Goal: Find specific page/section: Find specific page/section

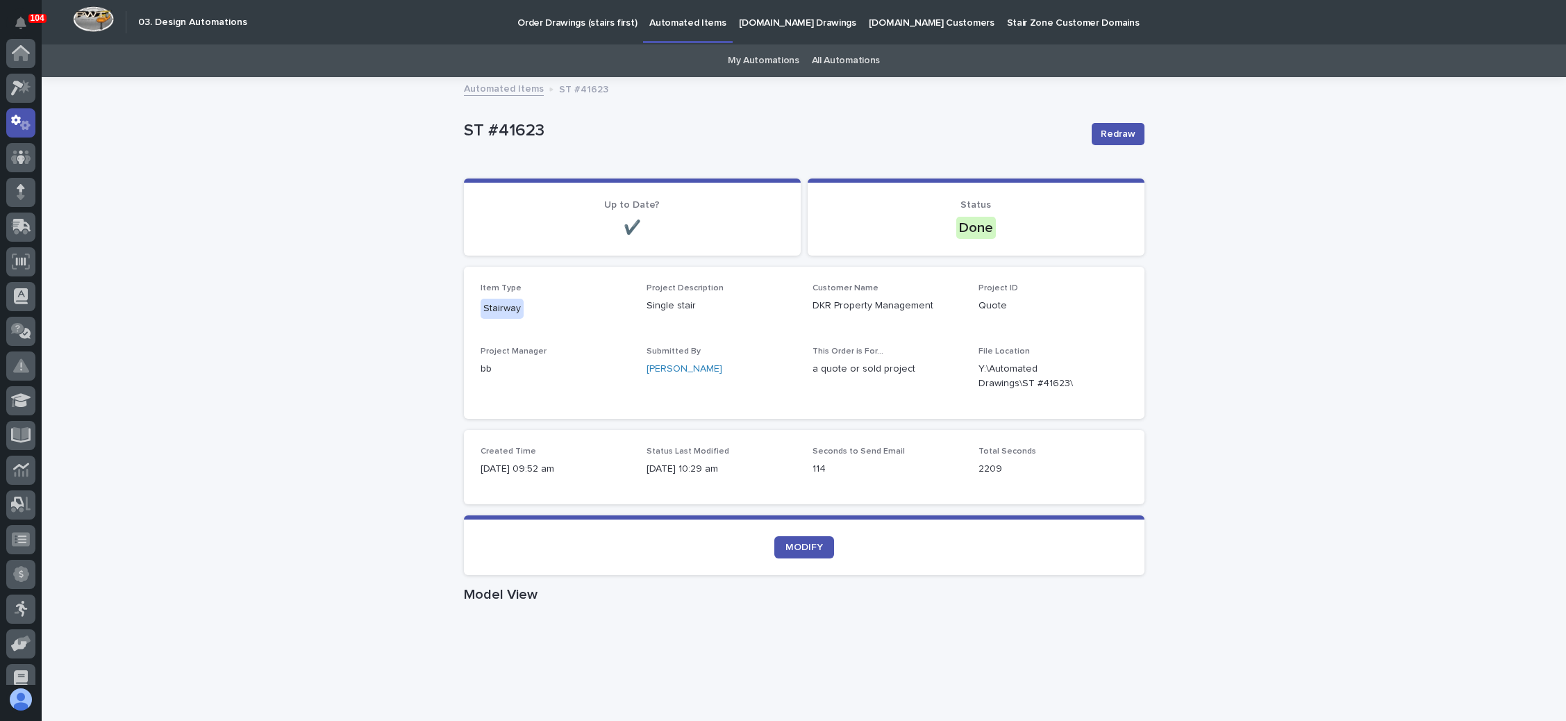
scroll to position [69, 0]
click at [583, 17] on p "Order Drawings (stairs first)" at bounding box center [576, 14] width 119 height 29
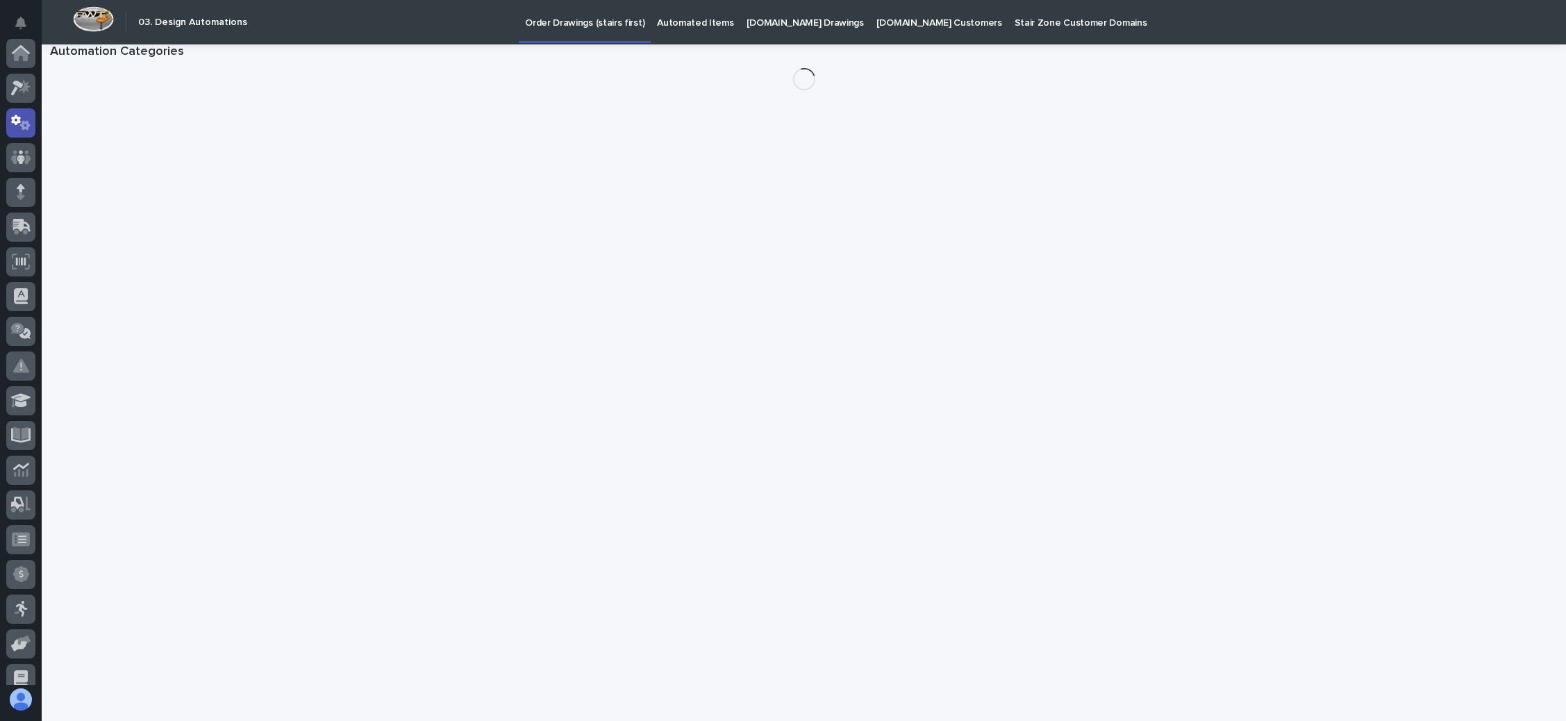
scroll to position [69, 0]
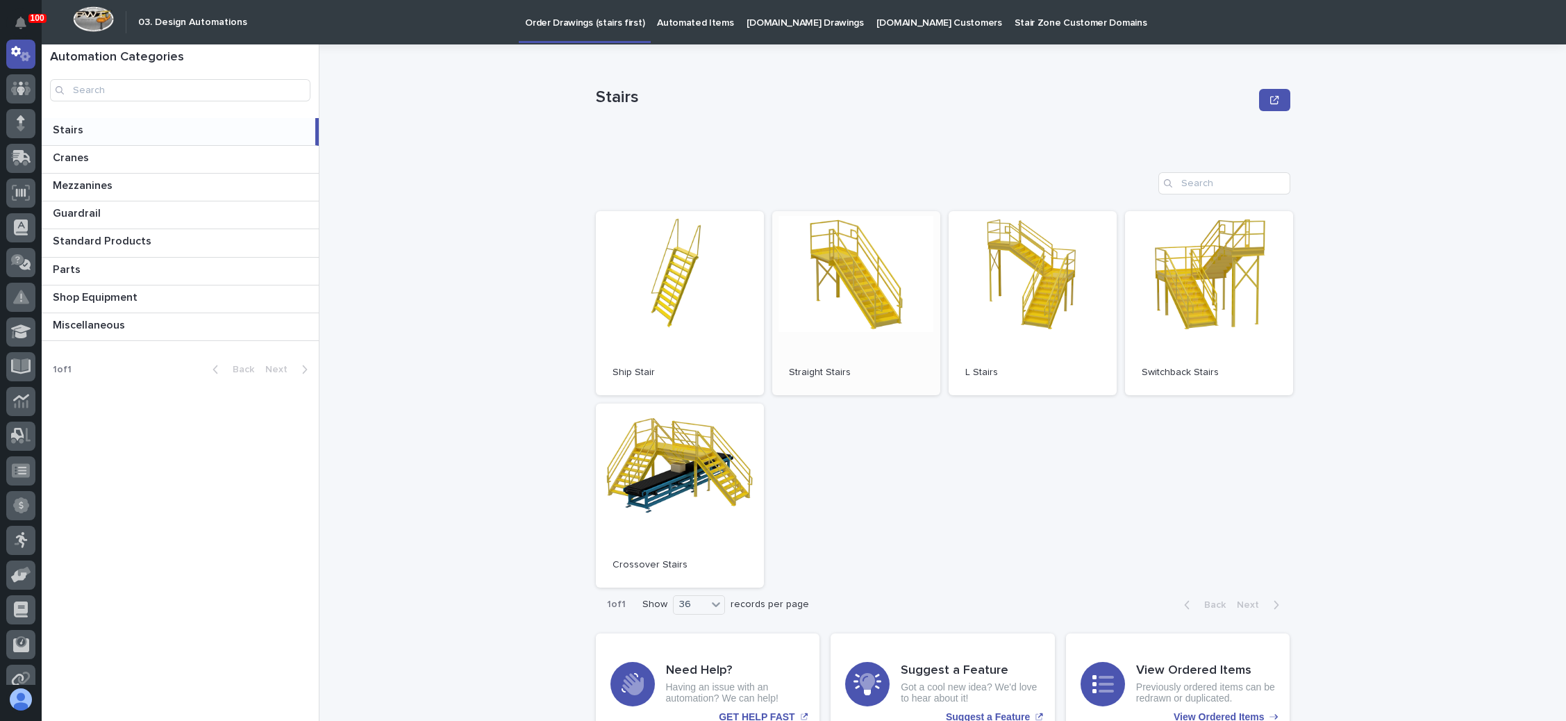
click at [864, 318] on link "Open" at bounding box center [856, 303] width 168 height 184
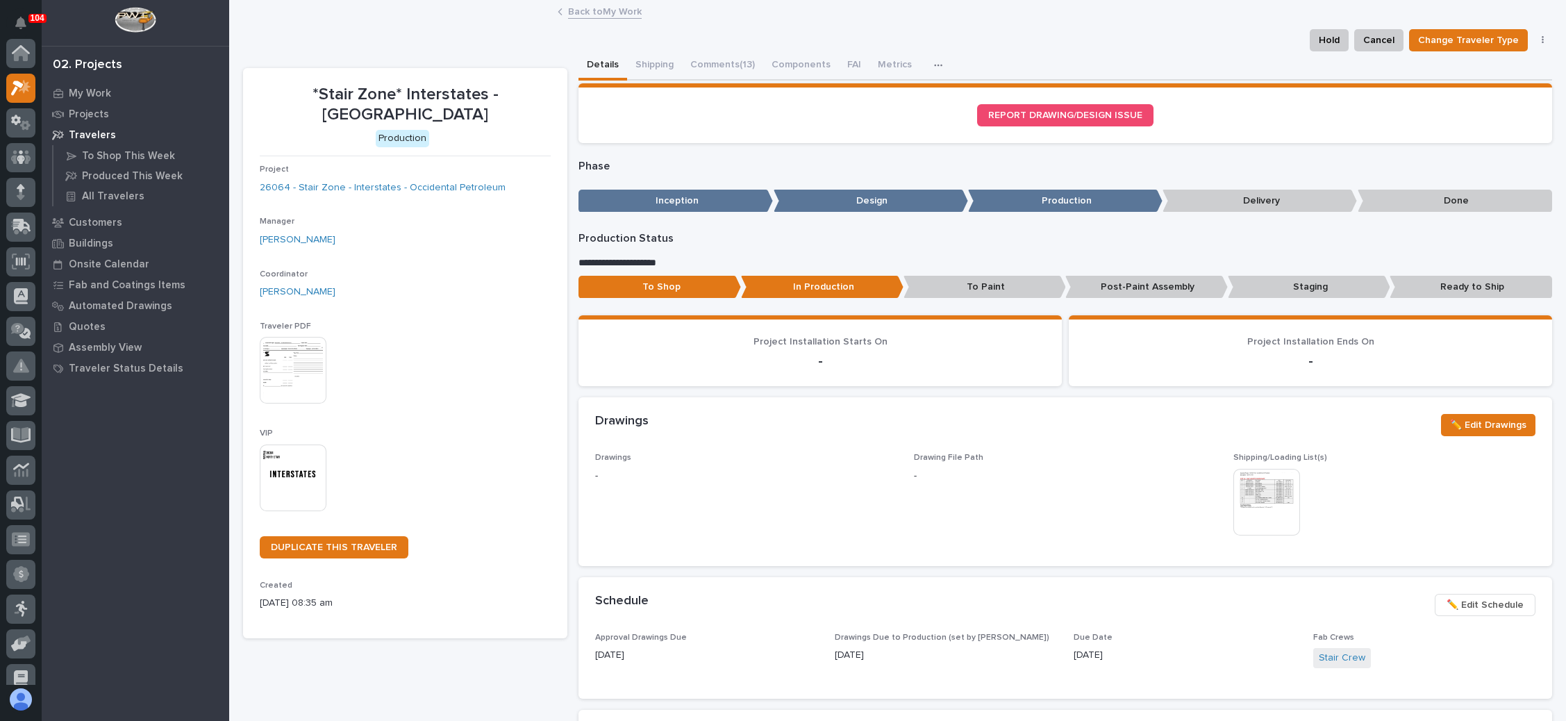
scroll to position [34, 0]
click at [601, 10] on link "Back to My Work" at bounding box center [605, 11] width 74 height 16
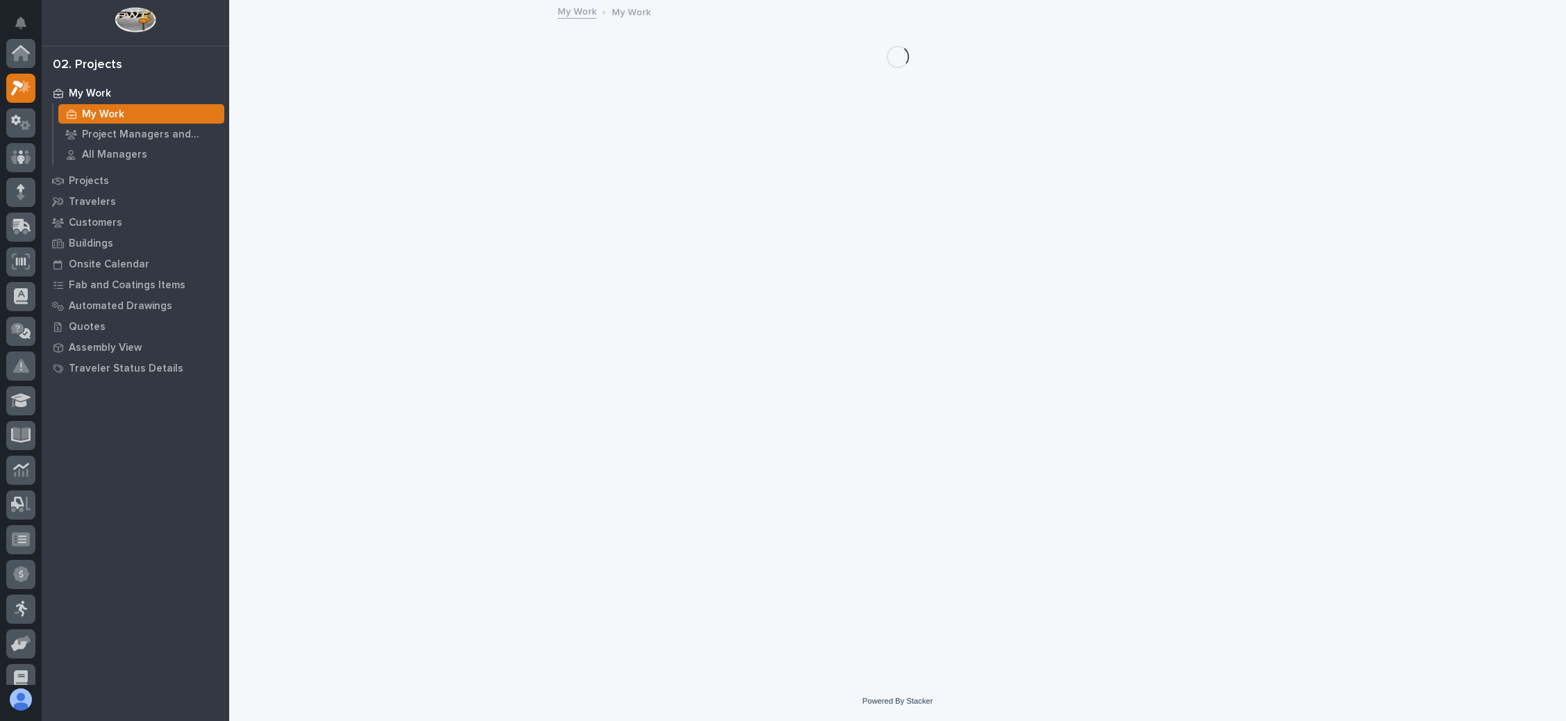
scroll to position [34, 0]
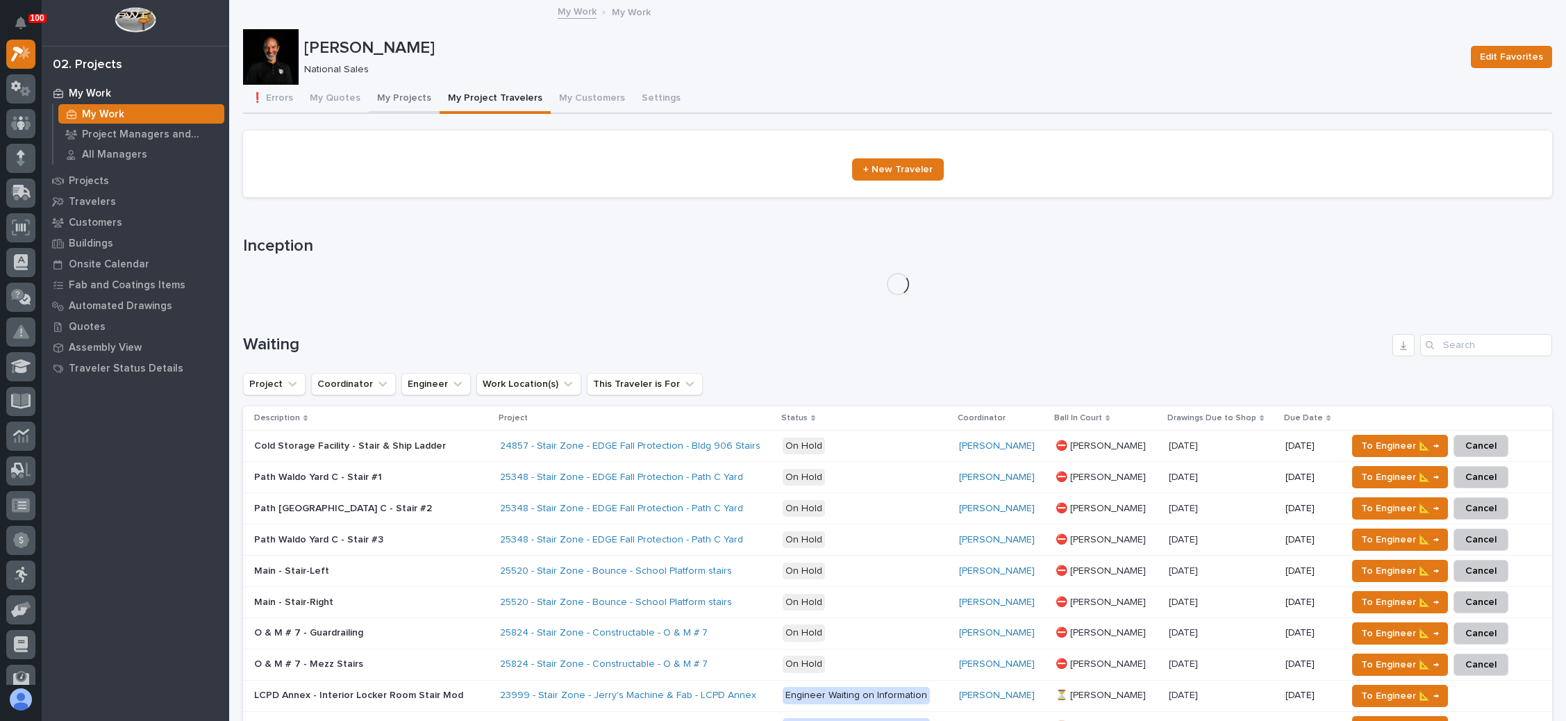
click at [404, 92] on button "My Projects" at bounding box center [404, 99] width 71 height 29
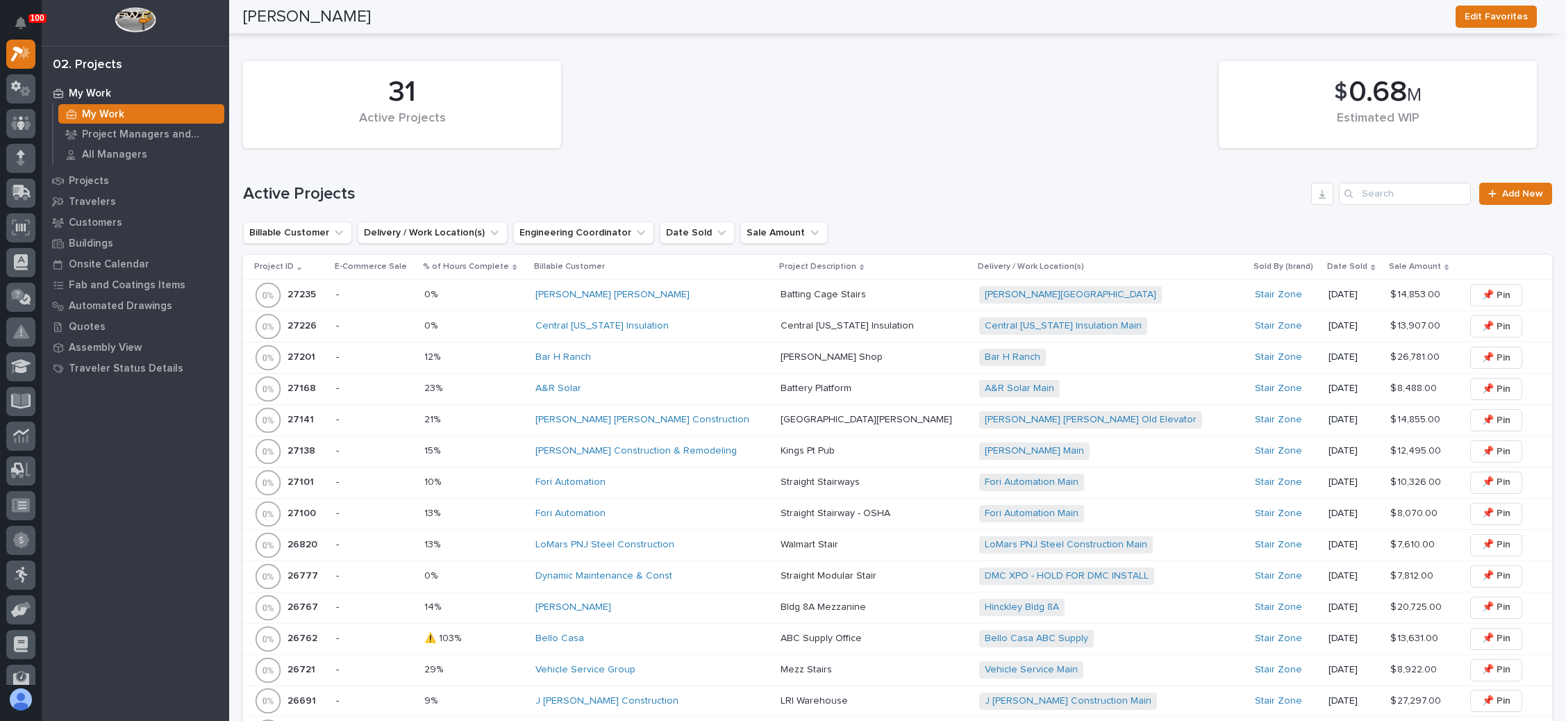
scroll to position [1042, 0]
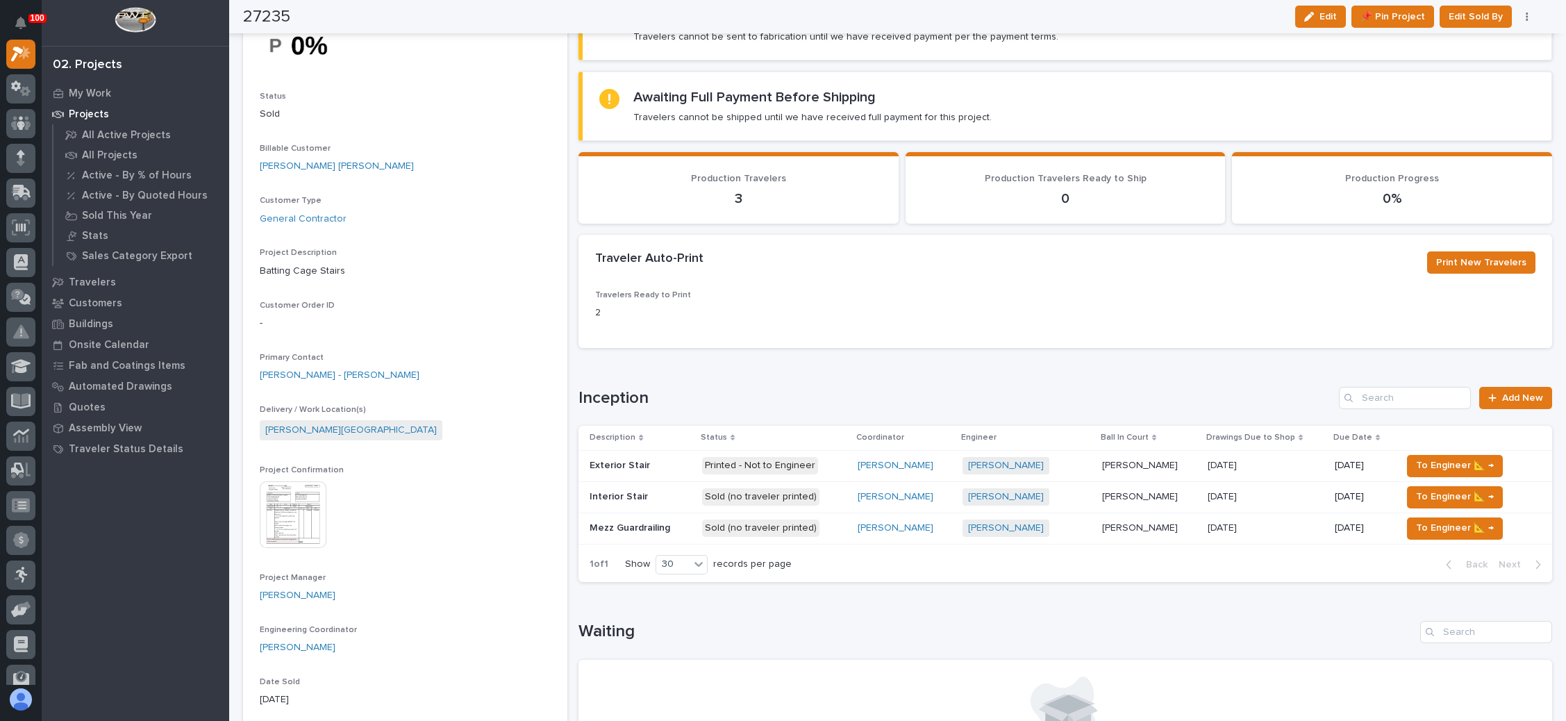
scroll to position [104, 0]
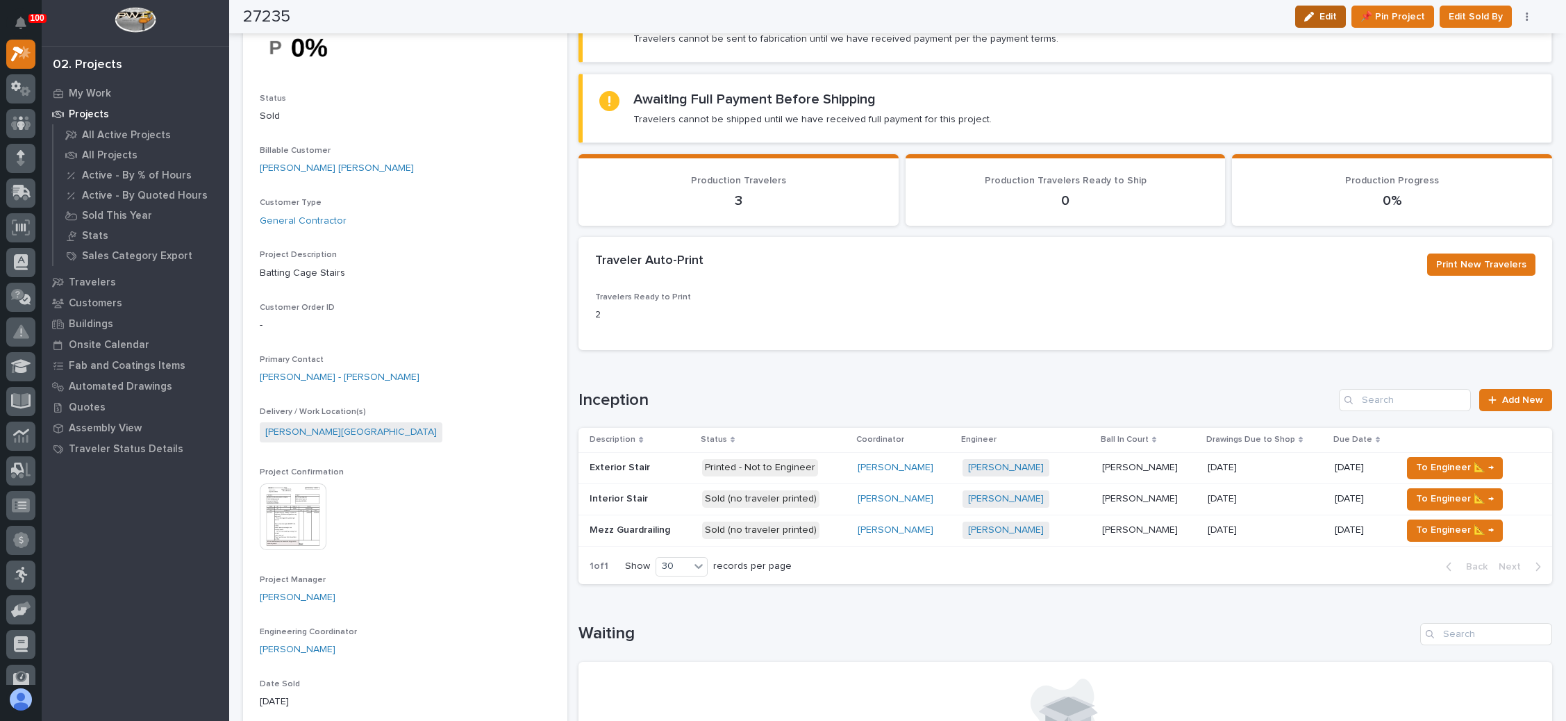
click at [1326, 17] on span "Edit" at bounding box center [1327, 16] width 17 height 12
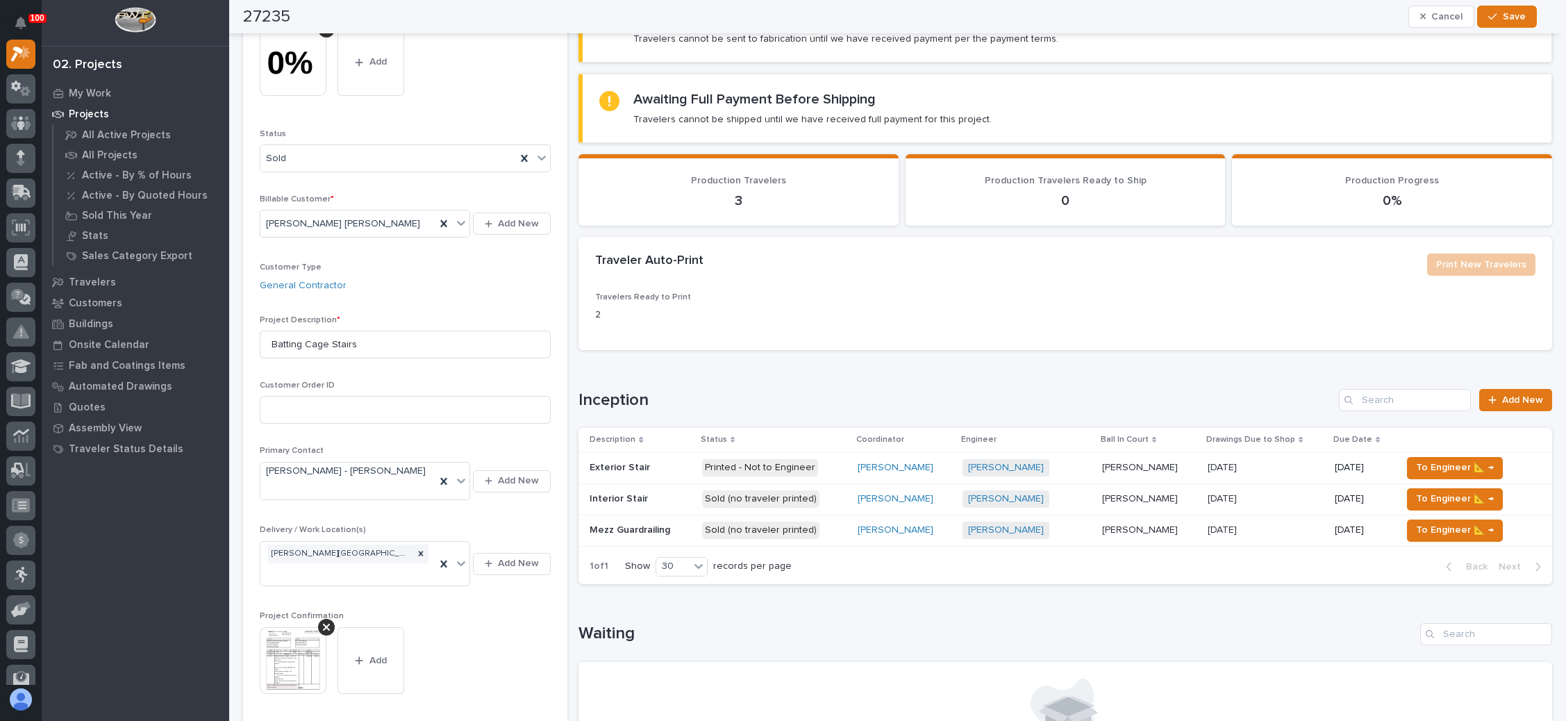
click at [1458, 10] on span "Cancel" at bounding box center [1446, 16] width 31 height 12
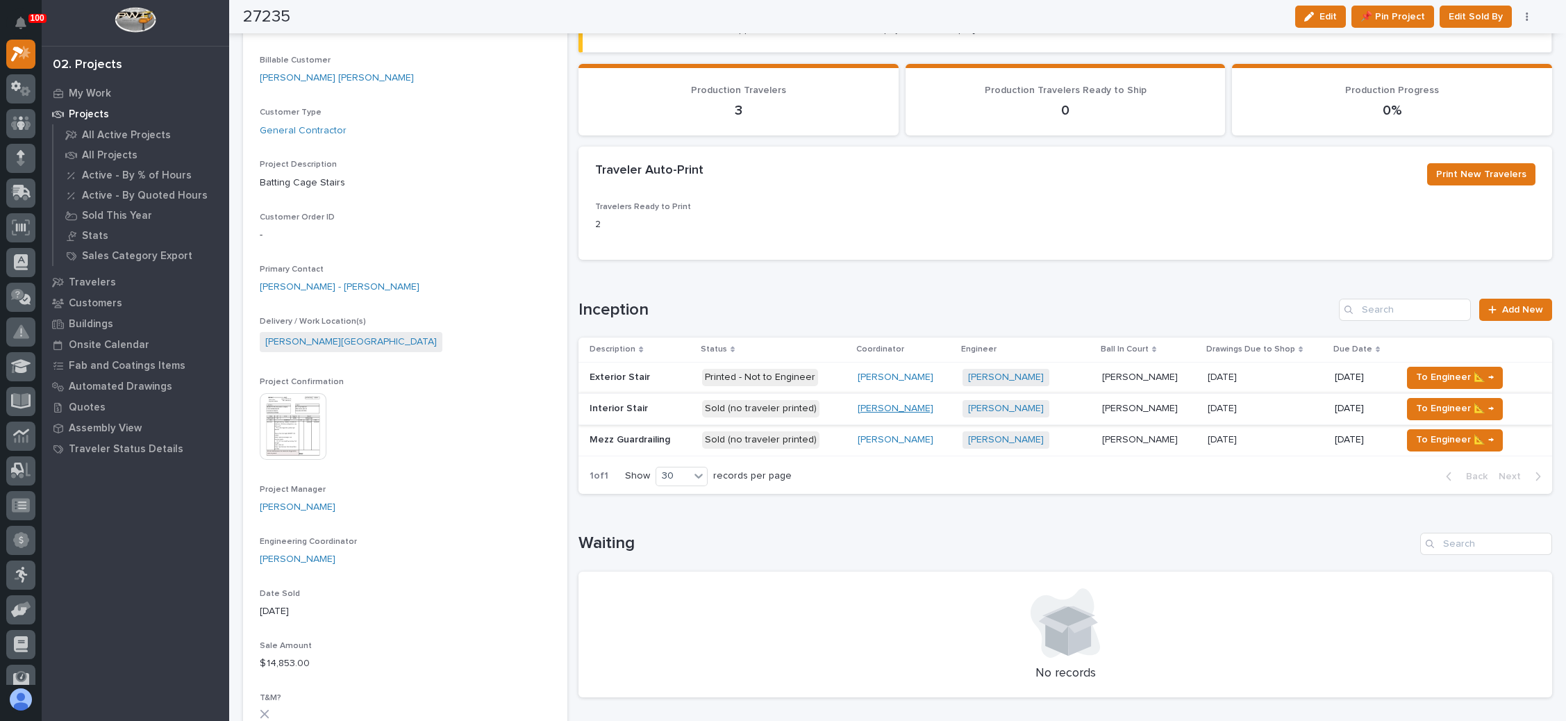
scroll to position [208, 0]
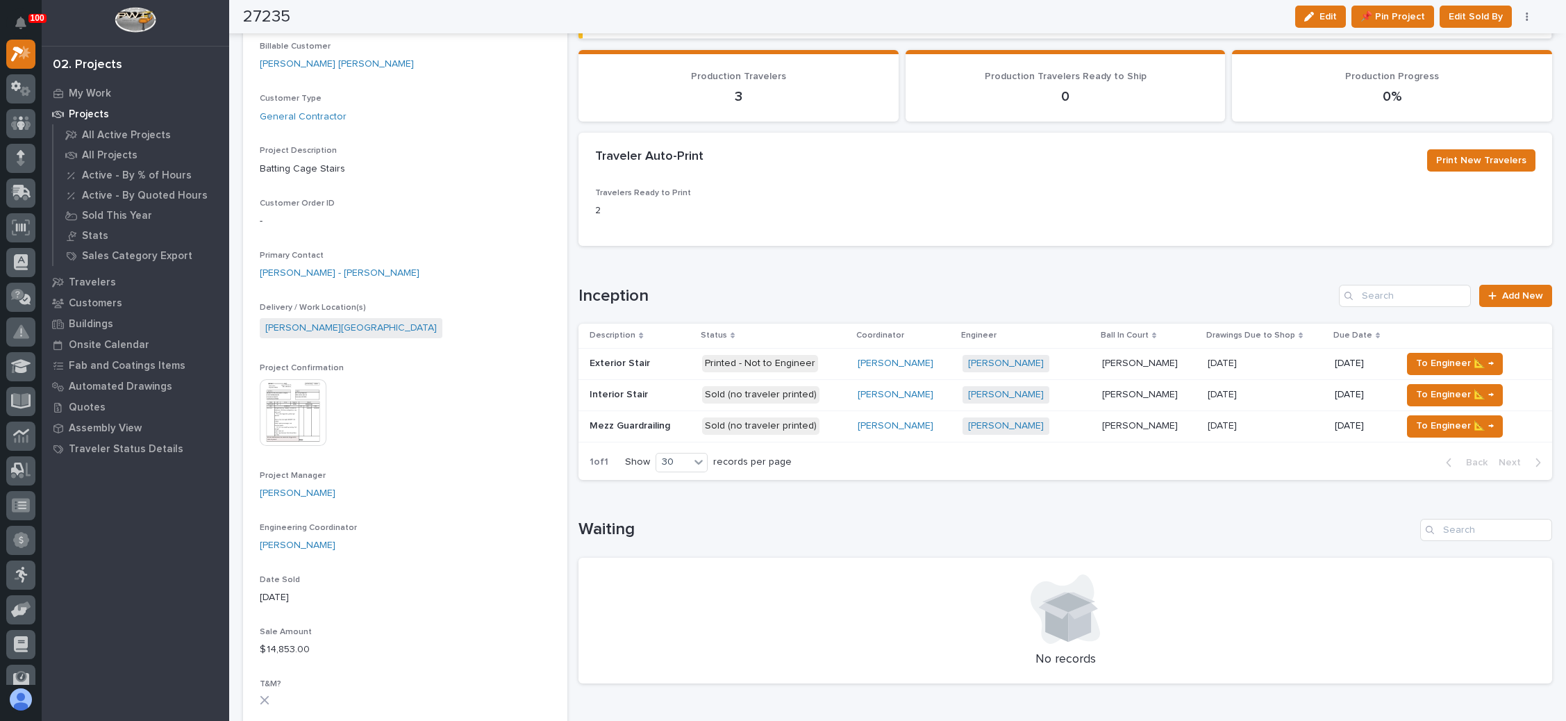
click at [1118, 388] on p "[PERSON_NAME]" at bounding box center [1141, 393] width 78 height 15
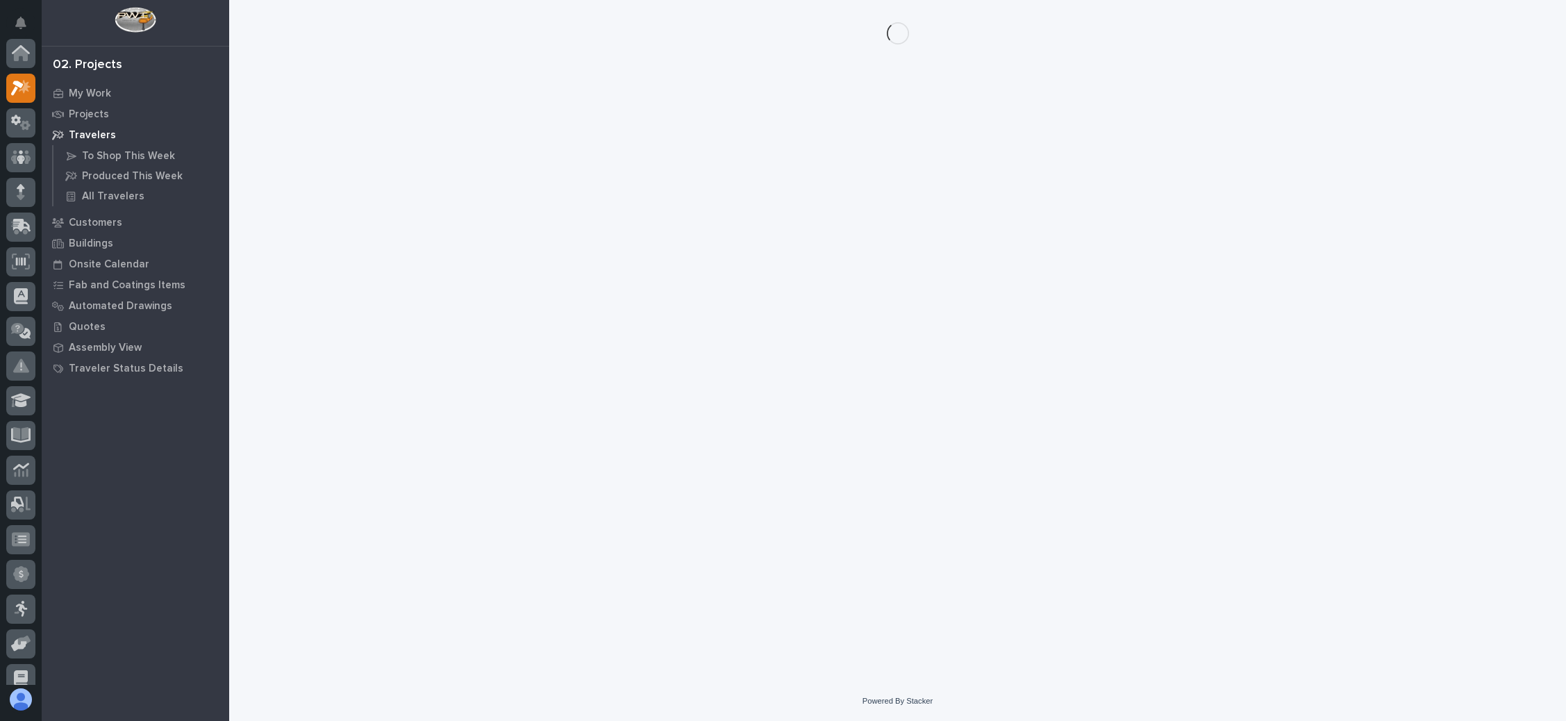
scroll to position [34, 0]
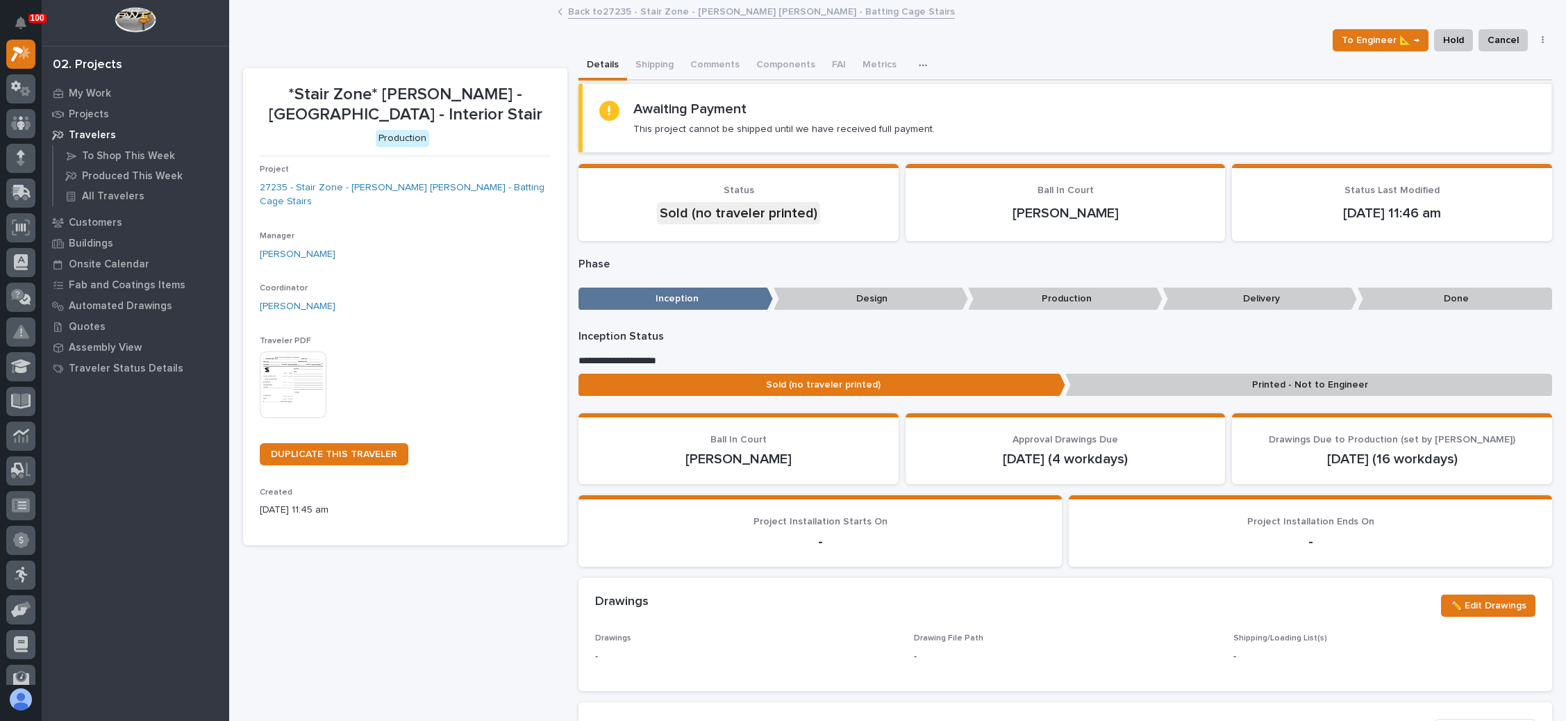
click at [295, 364] on img at bounding box center [293, 384] width 67 height 67
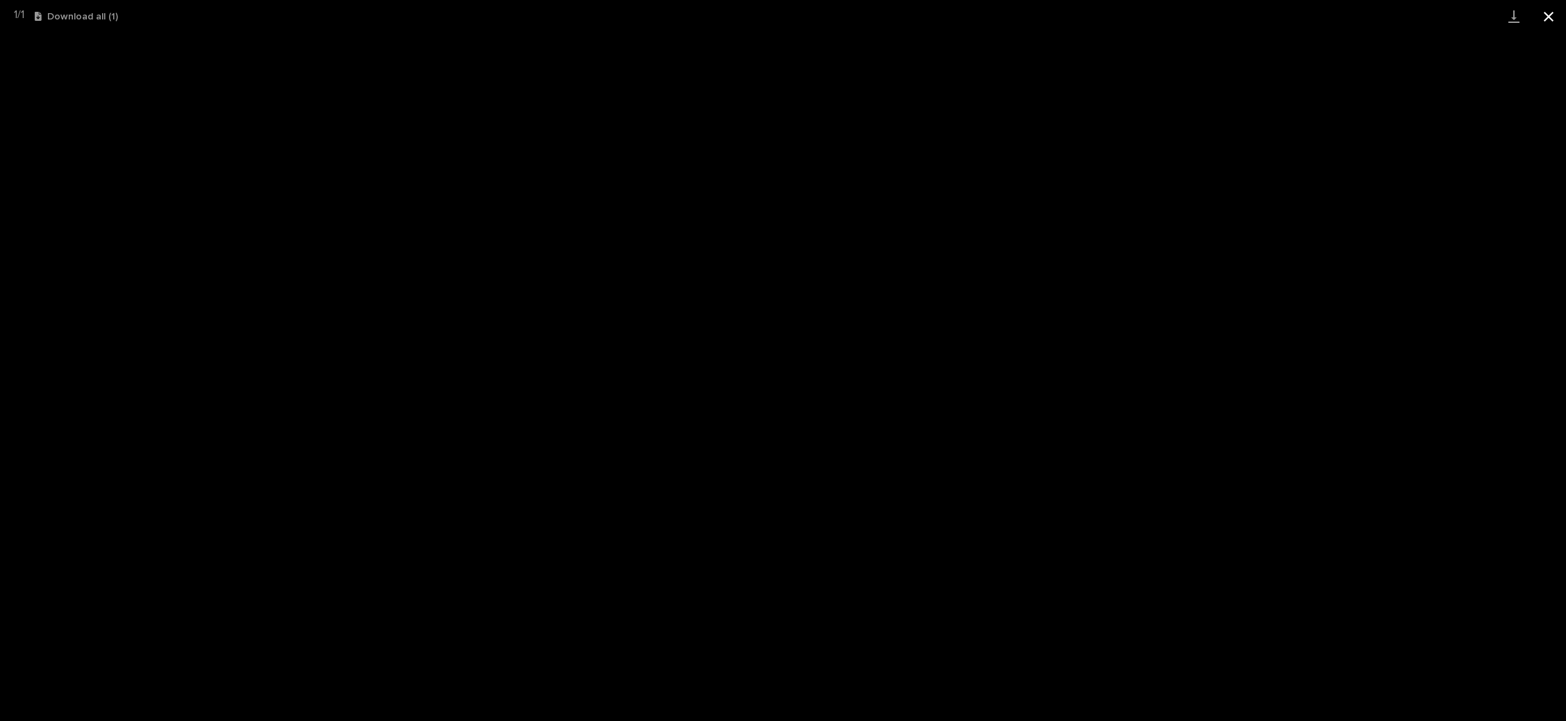
click at [1549, 9] on button "Close gallery" at bounding box center [1548, 16] width 35 height 33
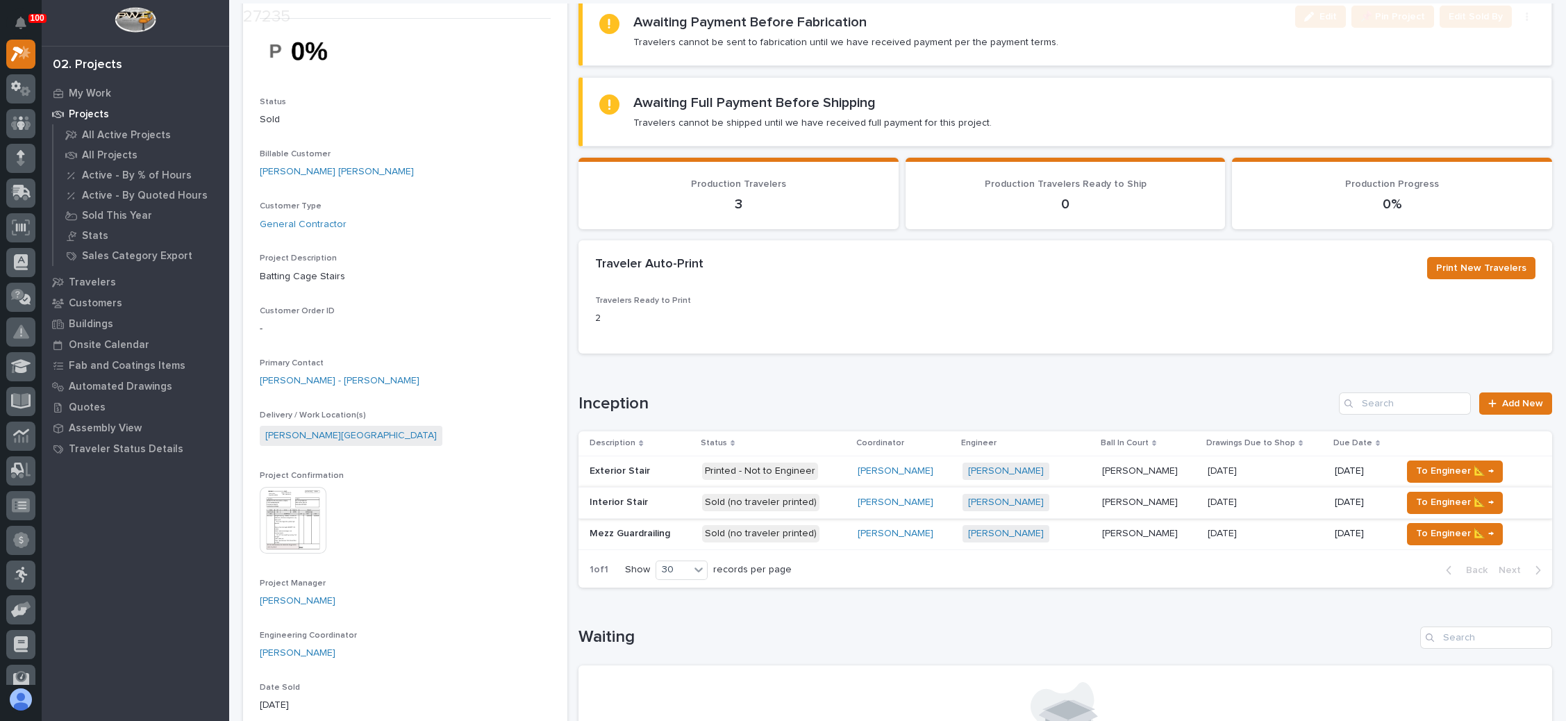
scroll to position [208, 0]
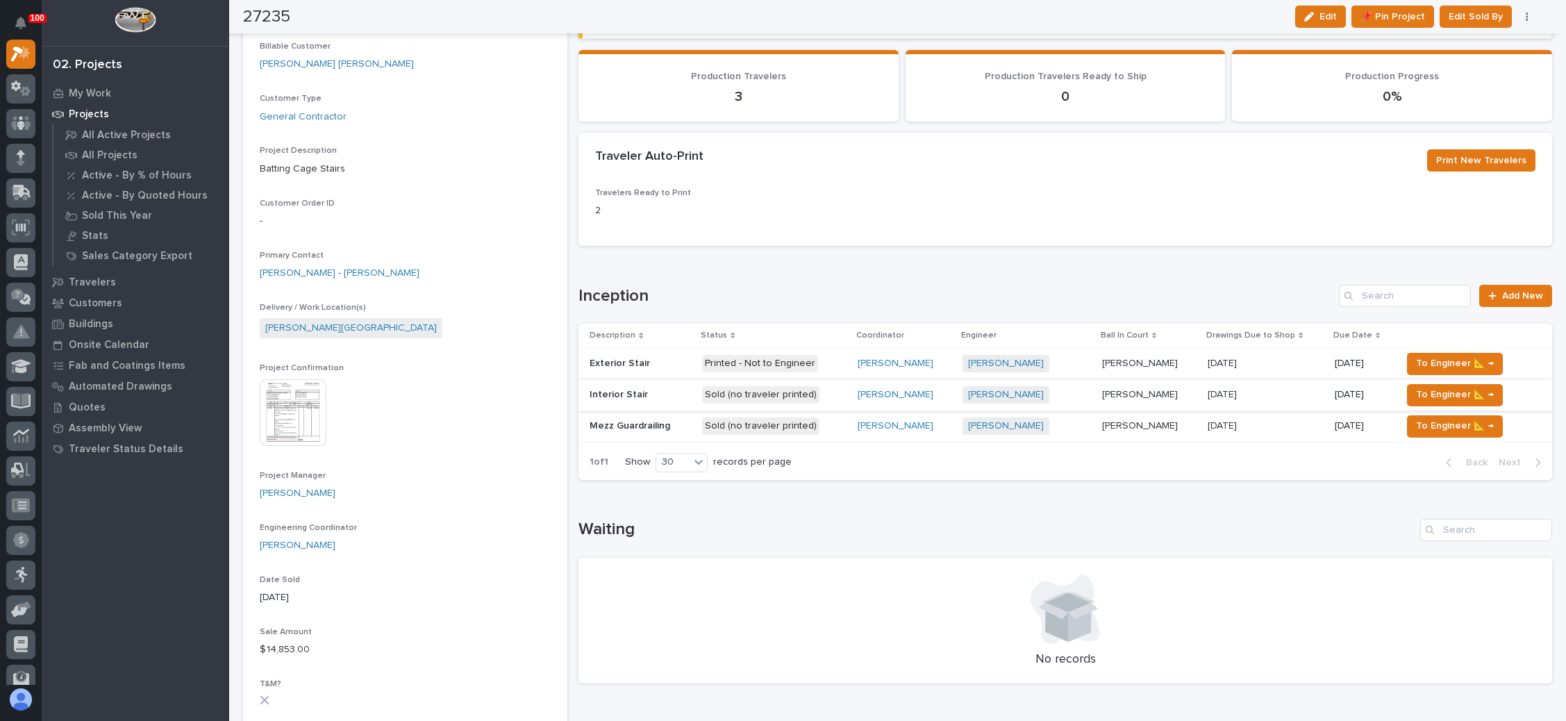
click at [1142, 422] on p "[PERSON_NAME]" at bounding box center [1141, 424] width 78 height 15
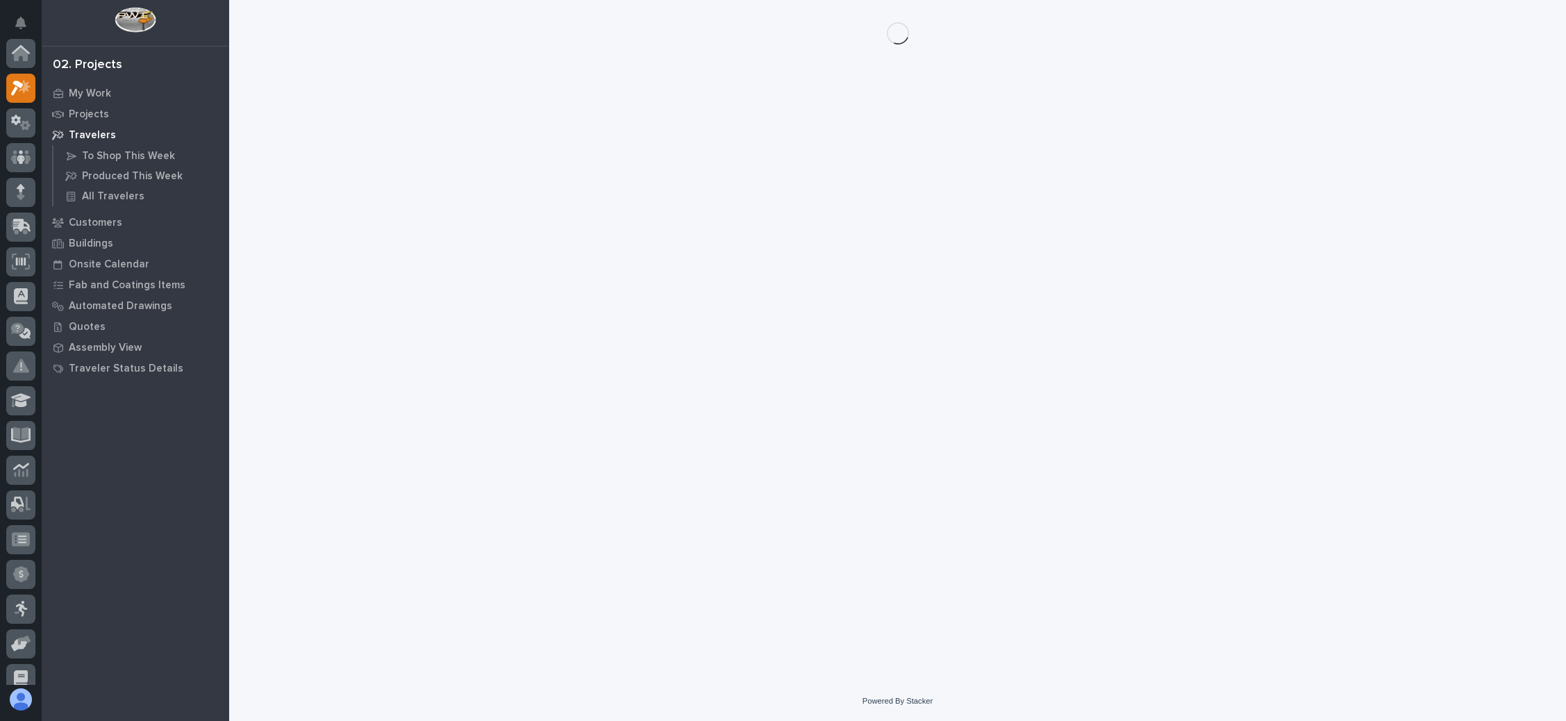
scroll to position [34, 0]
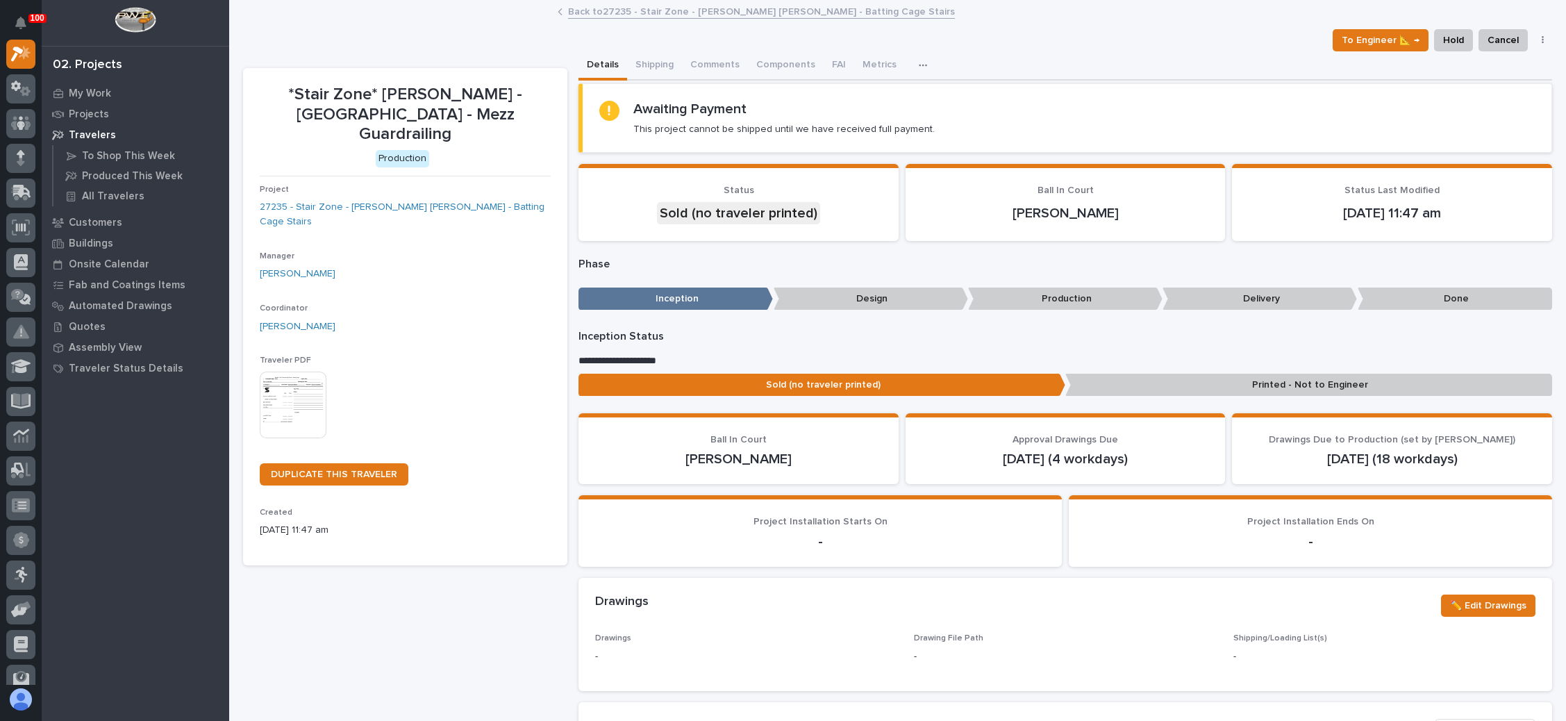
click at [303, 372] on img at bounding box center [293, 405] width 67 height 67
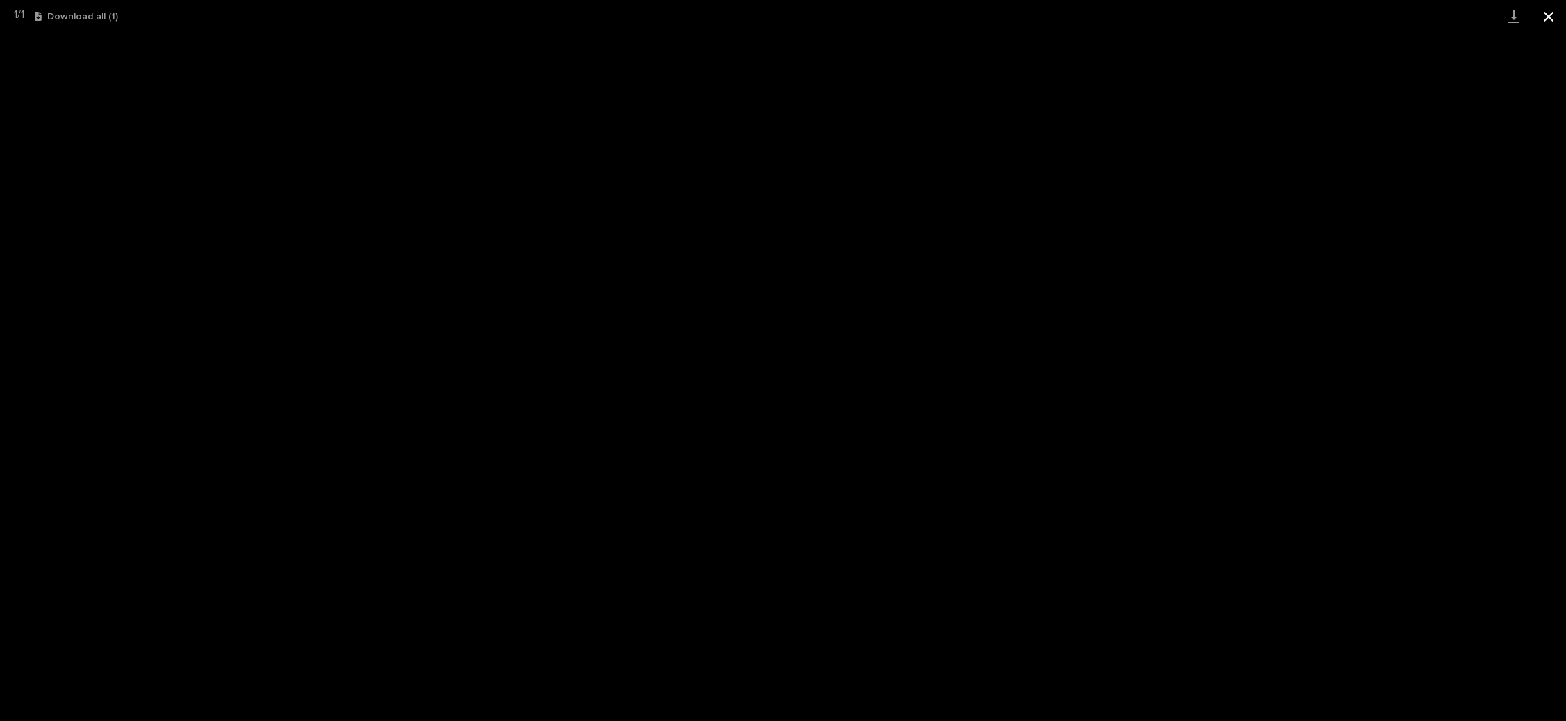
click at [1548, 16] on button "Close gallery" at bounding box center [1548, 16] width 35 height 33
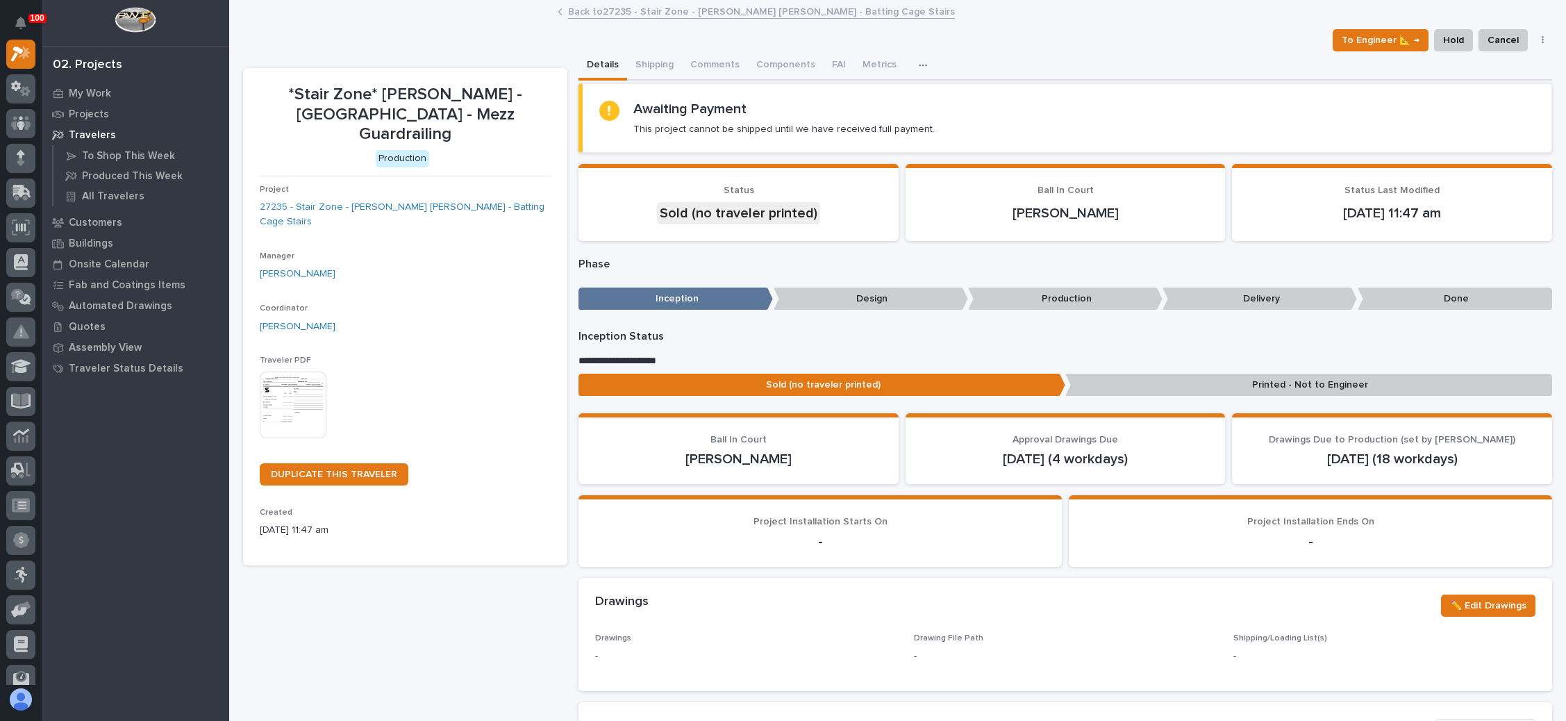
click at [282, 372] on img at bounding box center [293, 405] width 67 height 67
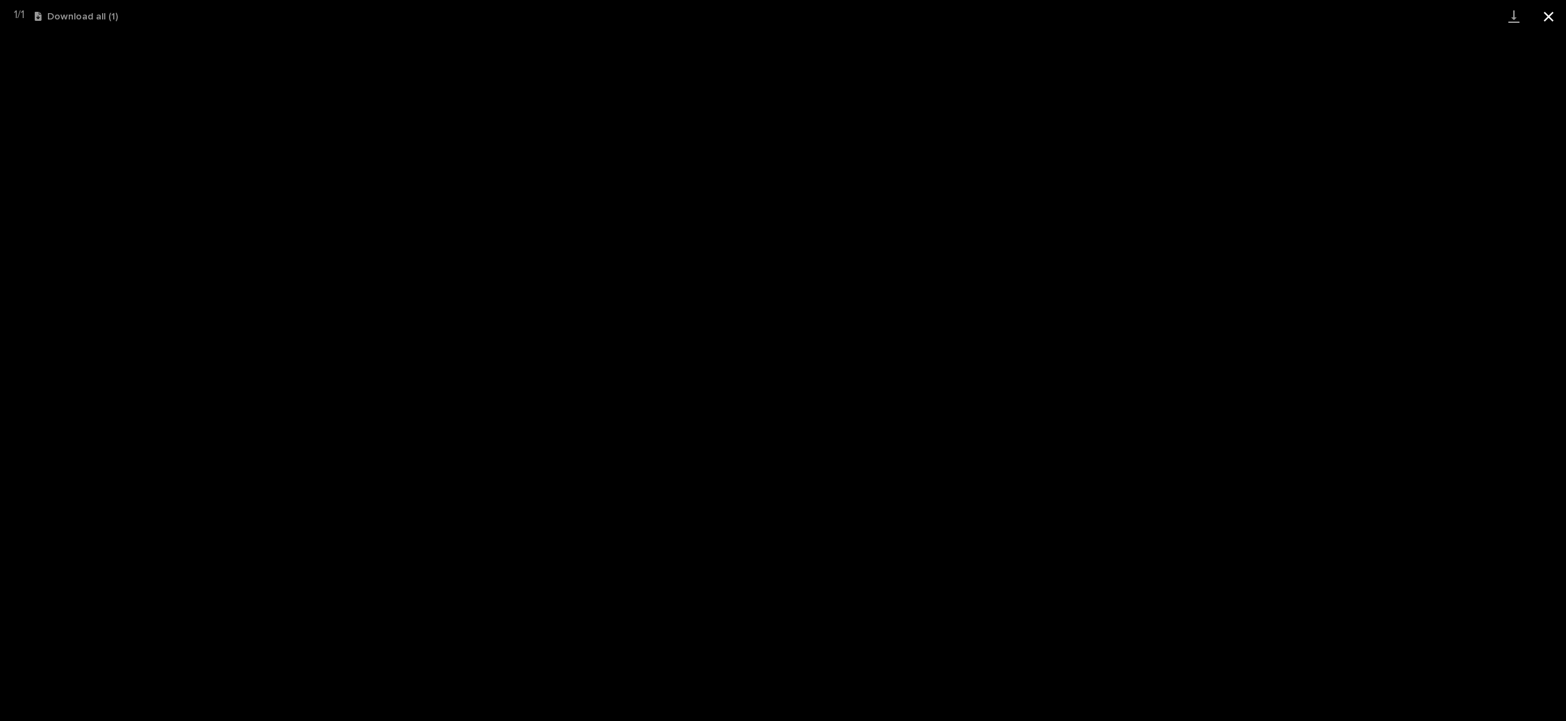
click at [1551, 15] on button "Close gallery" at bounding box center [1548, 16] width 35 height 33
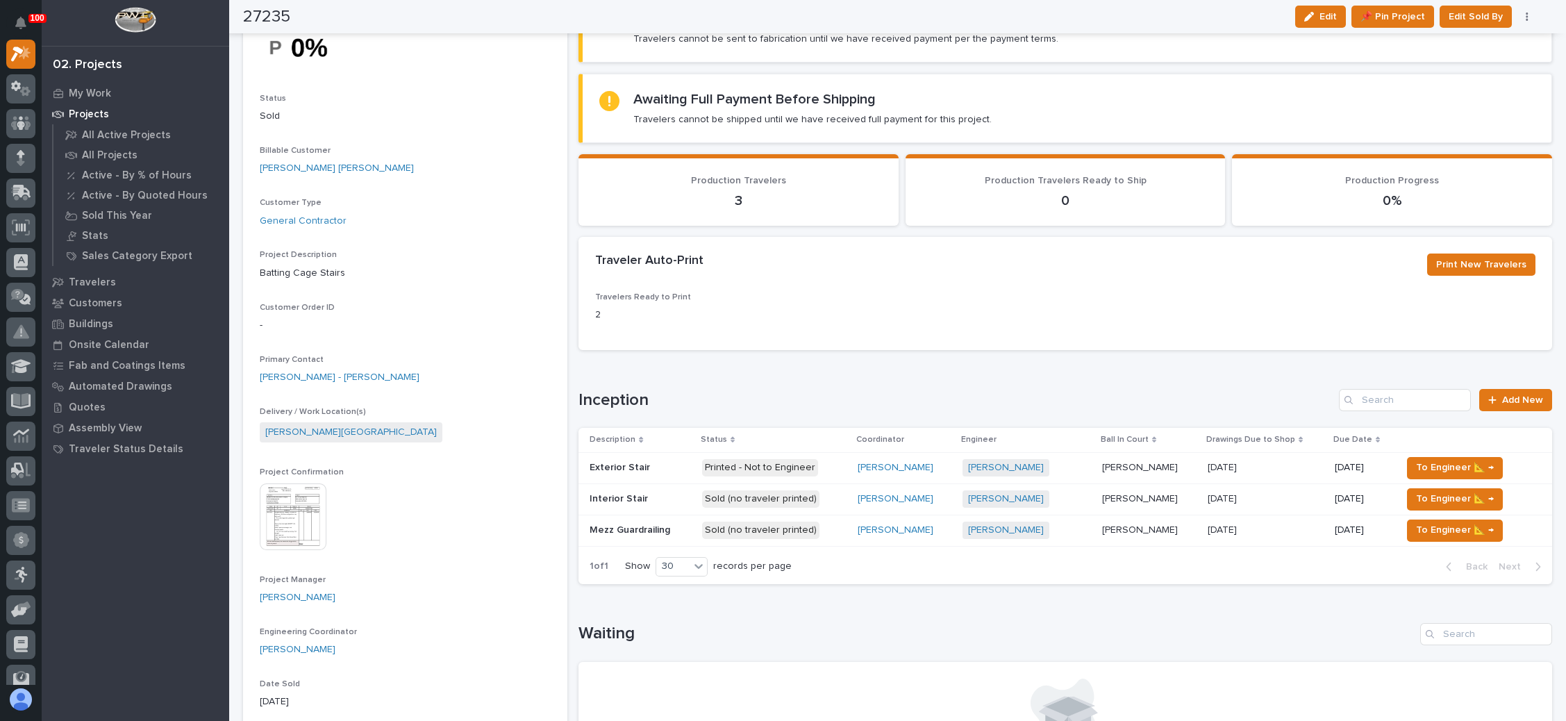
scroll to position [208, 0]
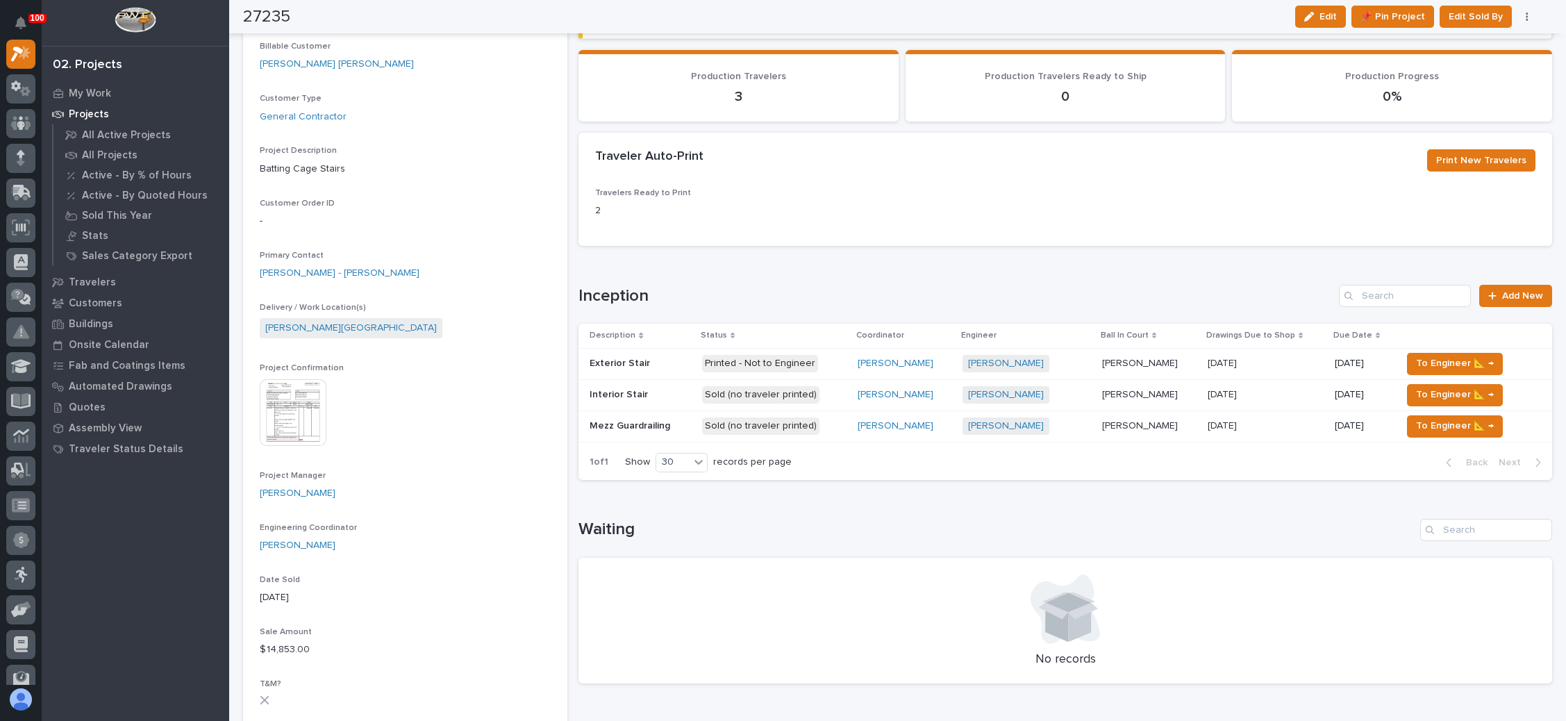
click at [1102, 390] on p "[PERSON_NAME]" at bounding box center [1141, 393] width 78 height 15
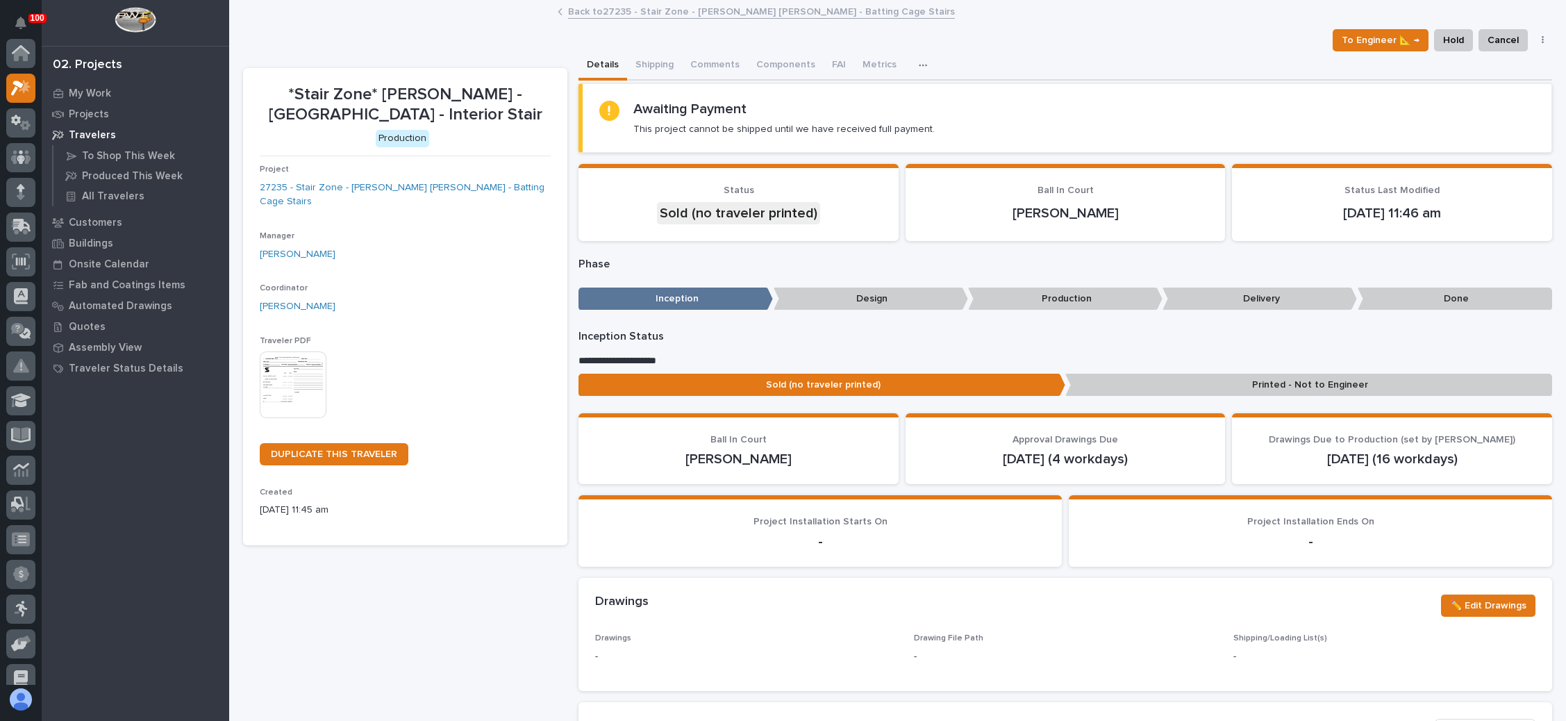
scroll to position [34, 0]
click at [300, 356] on img at bounding box center [293, 384] width 67 height 67
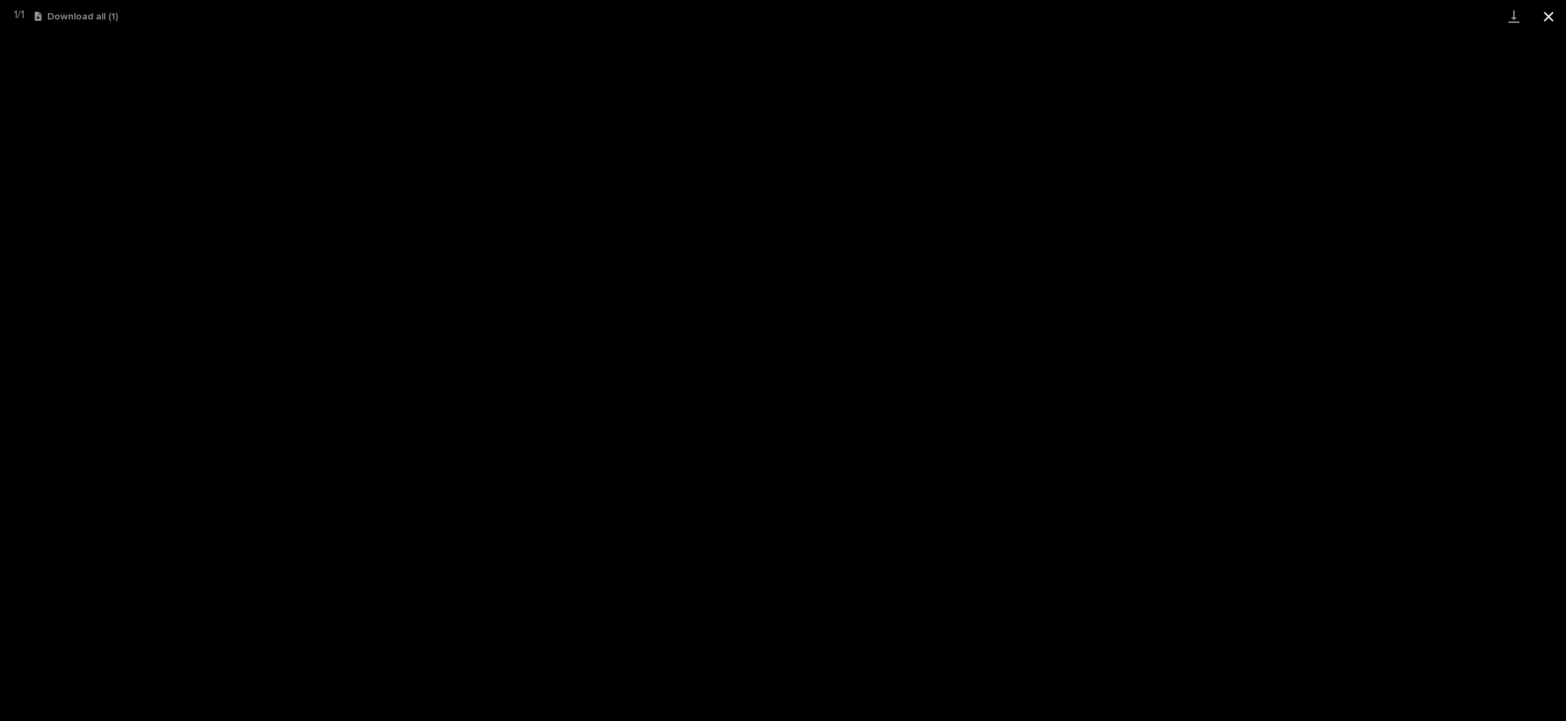
click at [1546, 12] on button "Close gallery" at bounding box center [1548, 16] width 35 height 33
